Goal: Information Seeking & Learning: Find specific page/section

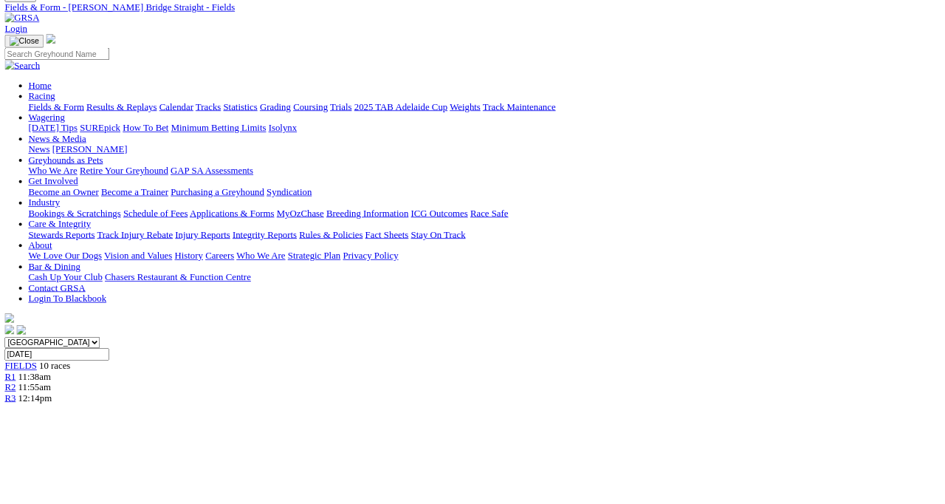
scroll to position [61, 0]
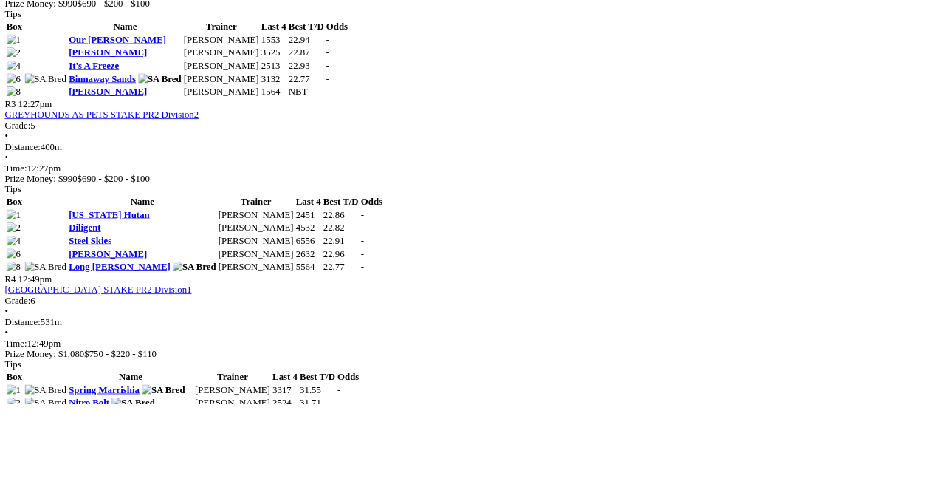
scroll to position [1044, 0]
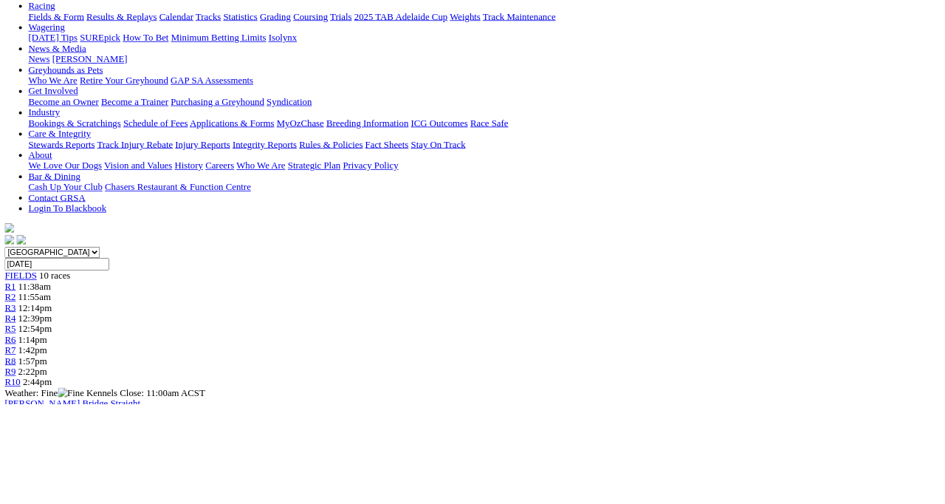
scroll to position [174, 0]
